Goal: Book appointment/travel/reservation

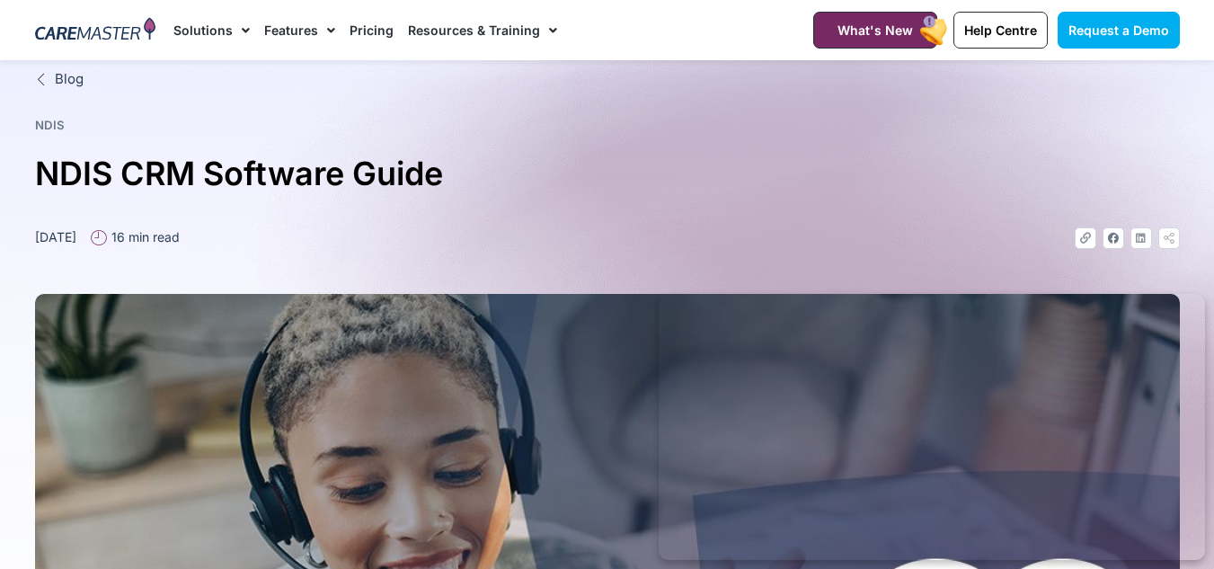
click at [368, 32] on link "Pricing" at bounding box center [371, 30] width 44 height 60
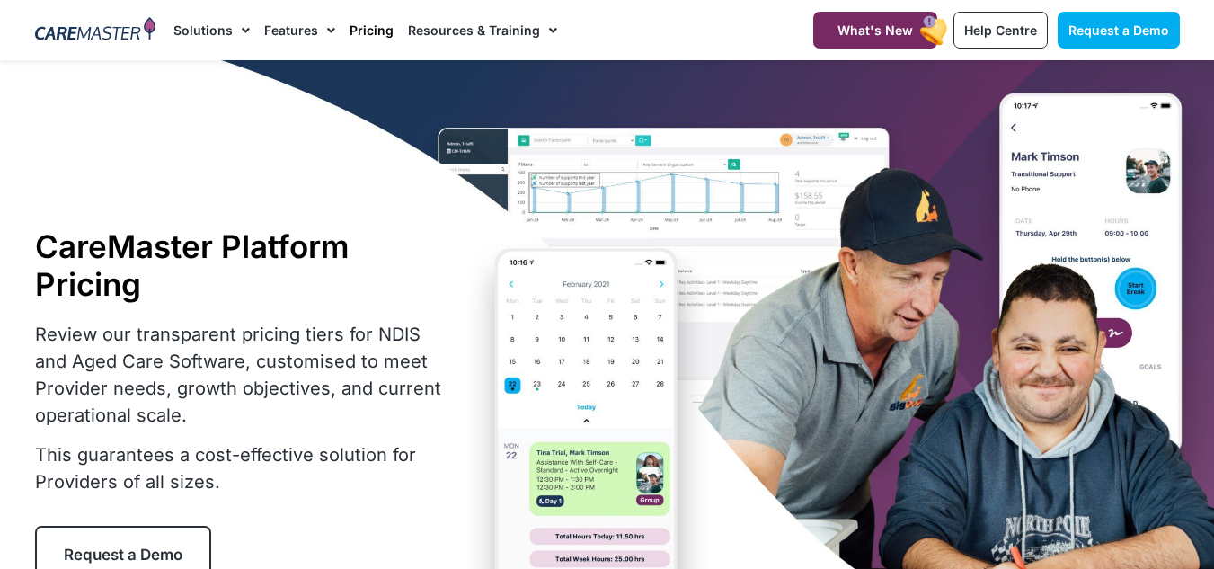
drag, startPoint x: 1092, startPoint y: 289, endPoint x: 1072, endPoint y: 296, distance: 20.7
click at [1092, 289] on div "CareMaster Platform Pricing Review our transparent pricing tiers for NDIS and A…" at bounding box center [607, 405] width 1162 height 690
click at [111, 533] on link "Request a Demo" at bounding box center [123, 554] width 176 height 57
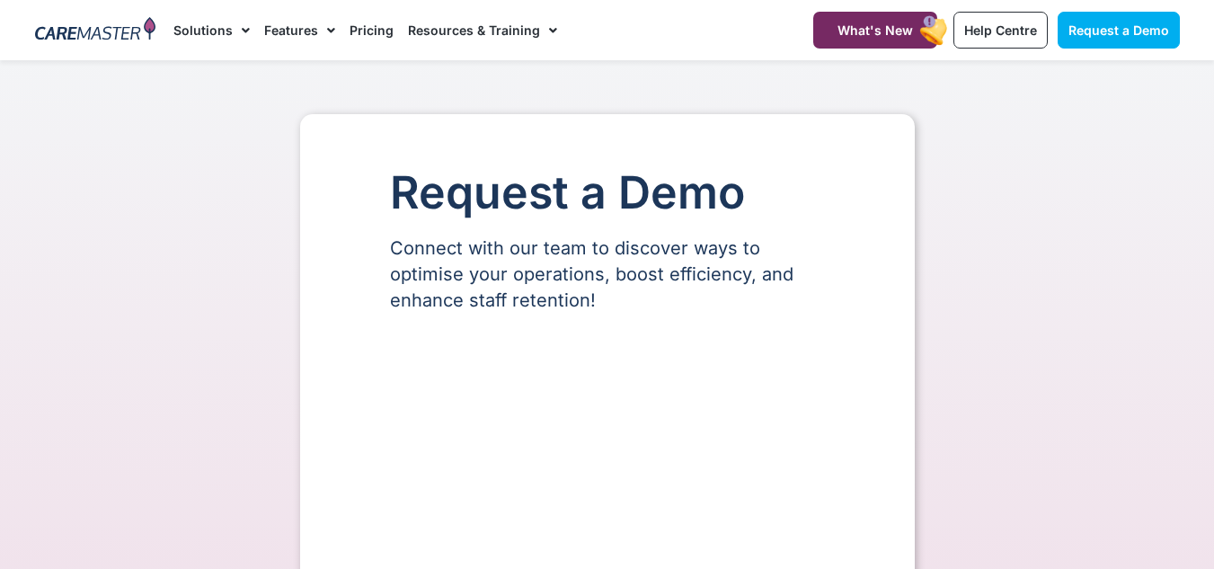
select select "**"
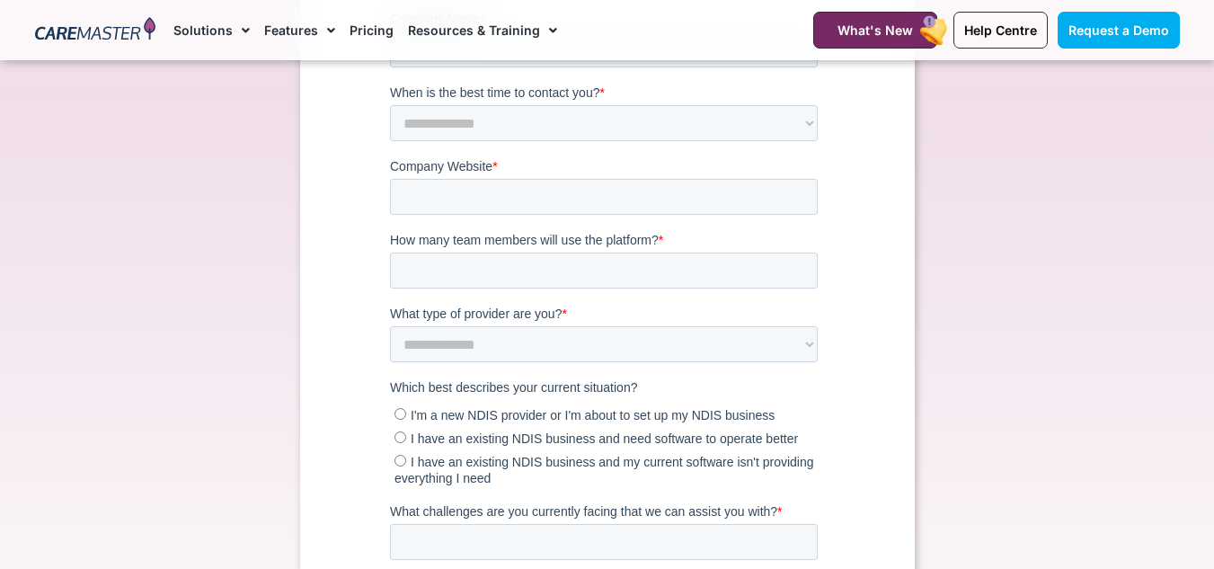
scroll to position [898, 0]
